Goal: Information Seeking & Learning: Learn about a topic

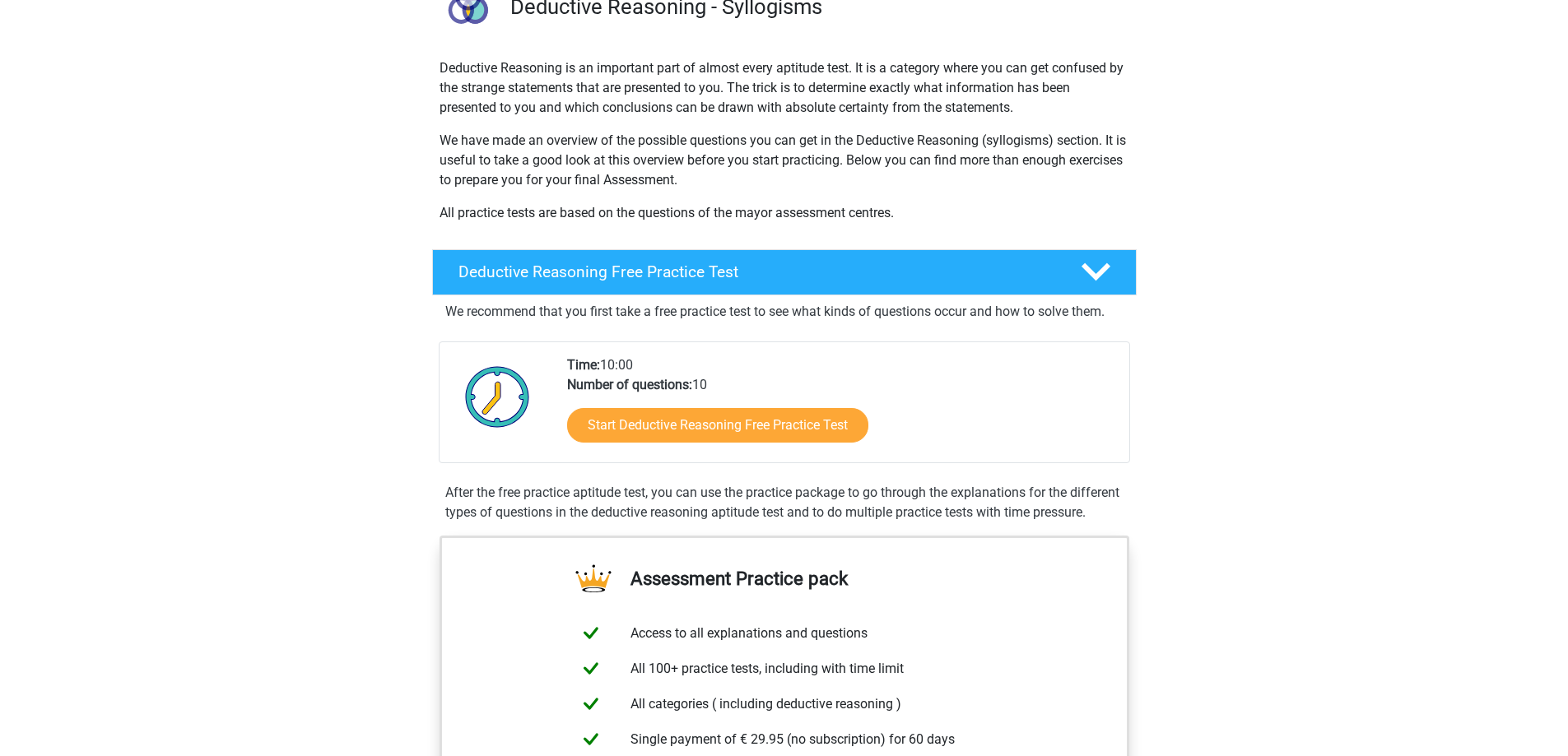
scroll to position [165, 0]
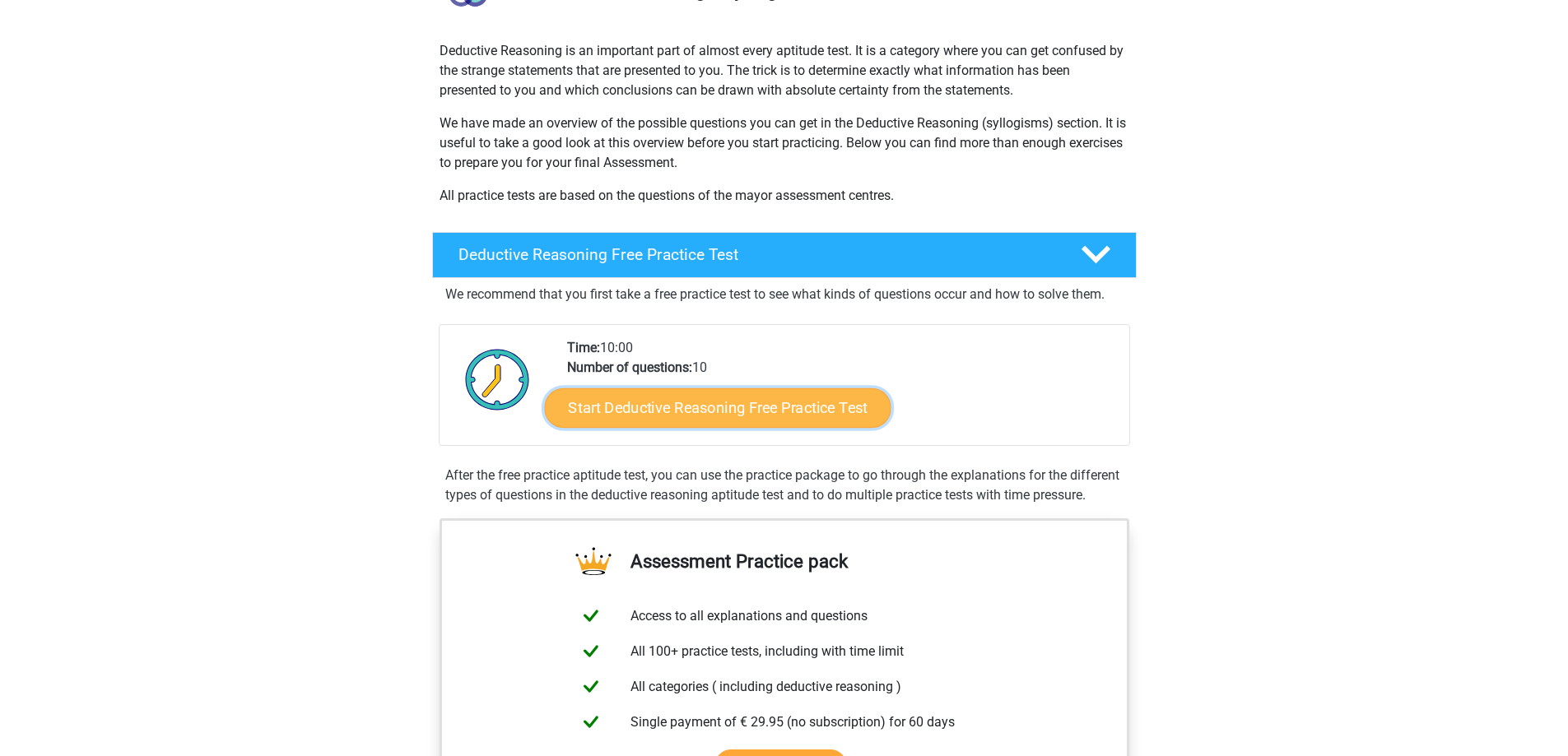
click at [787, 405] on link "Start Deductive Reasoning Free Practice Test" at bounding box center [717, 407] width 346 height 40
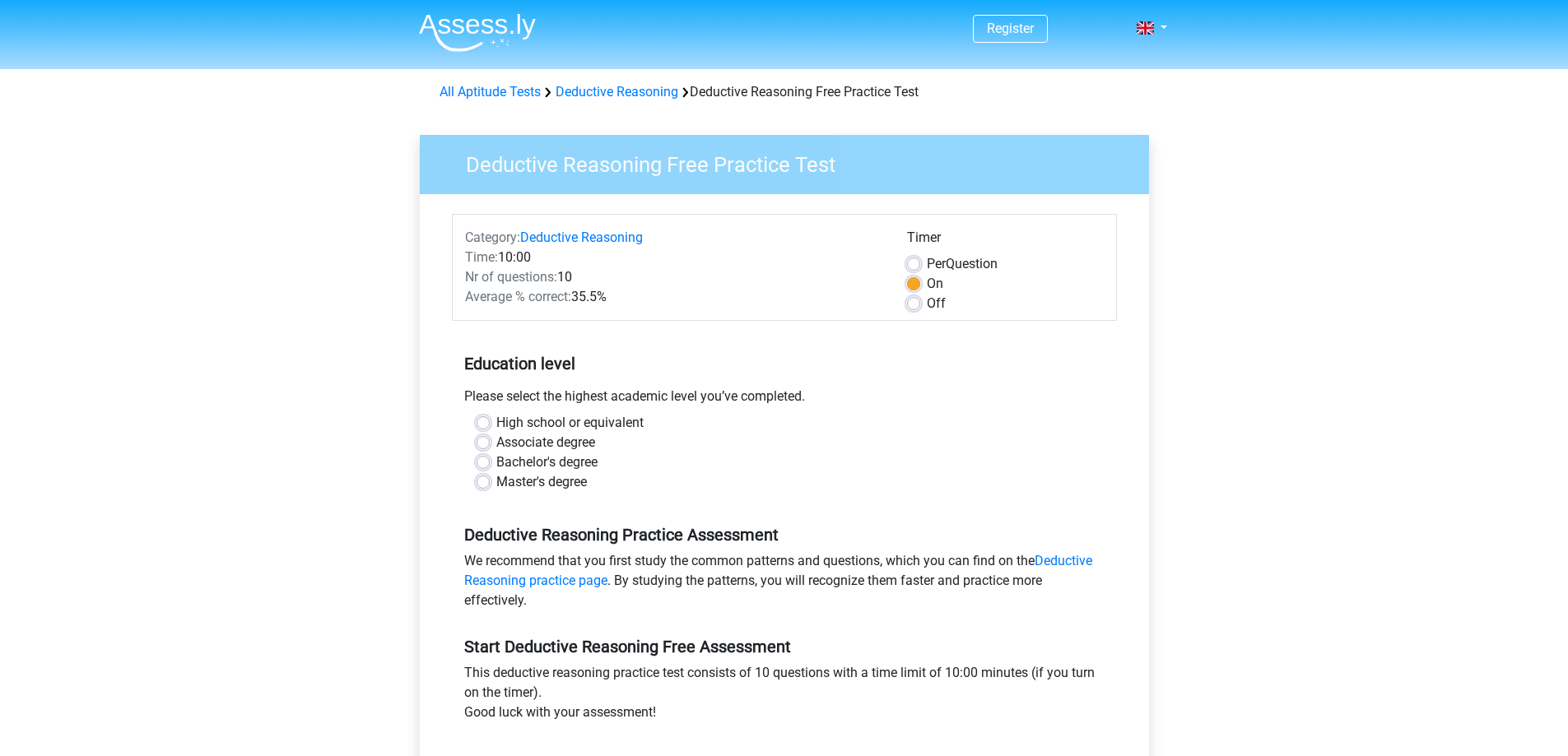
click at [927, 307] on label "Off" at bounding box center [936, 303] width 19 height 19
click at [917, 307] on input "Off" at bounding box center [914, 302] width 14 height 16
radio input "true"
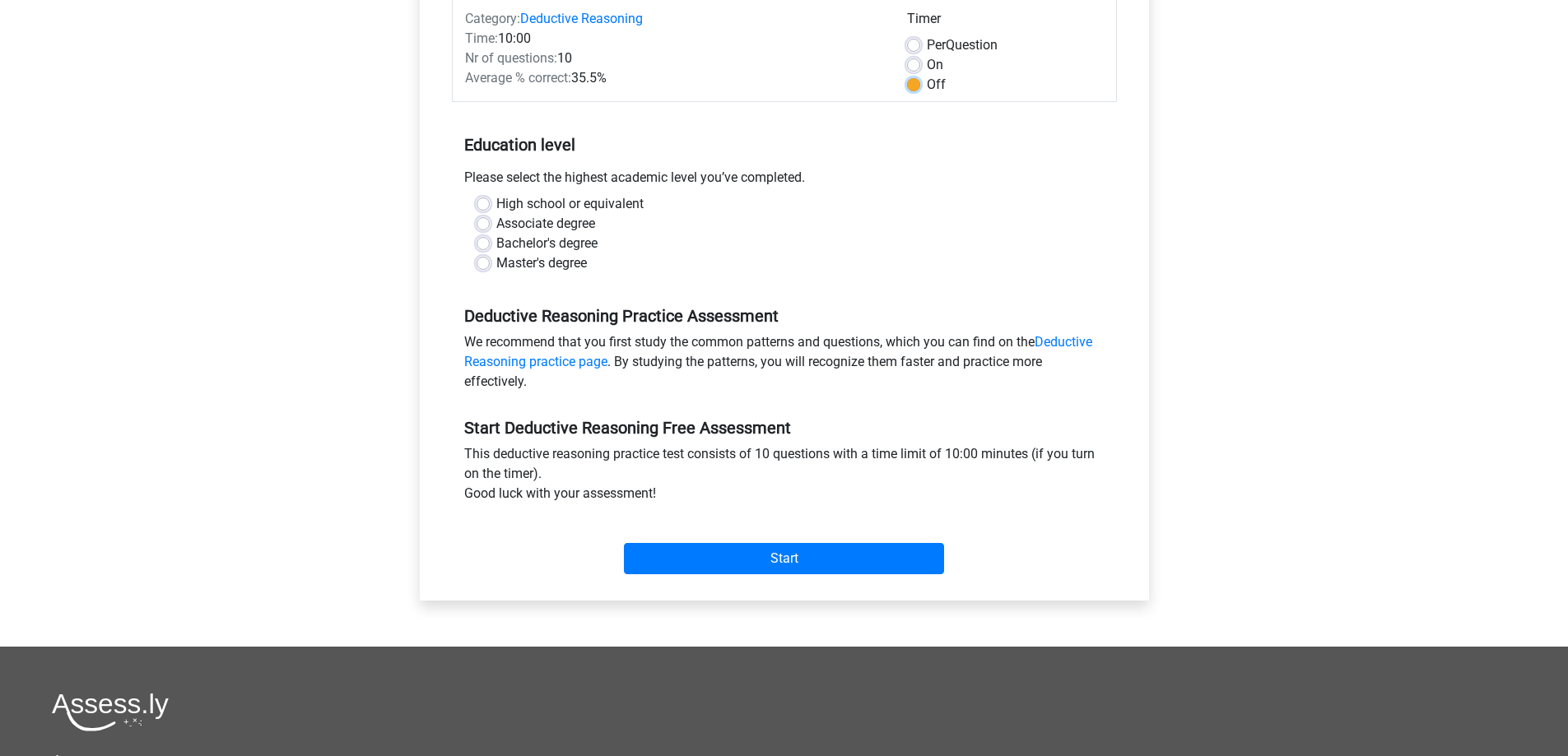
scroll to position [247, 0]
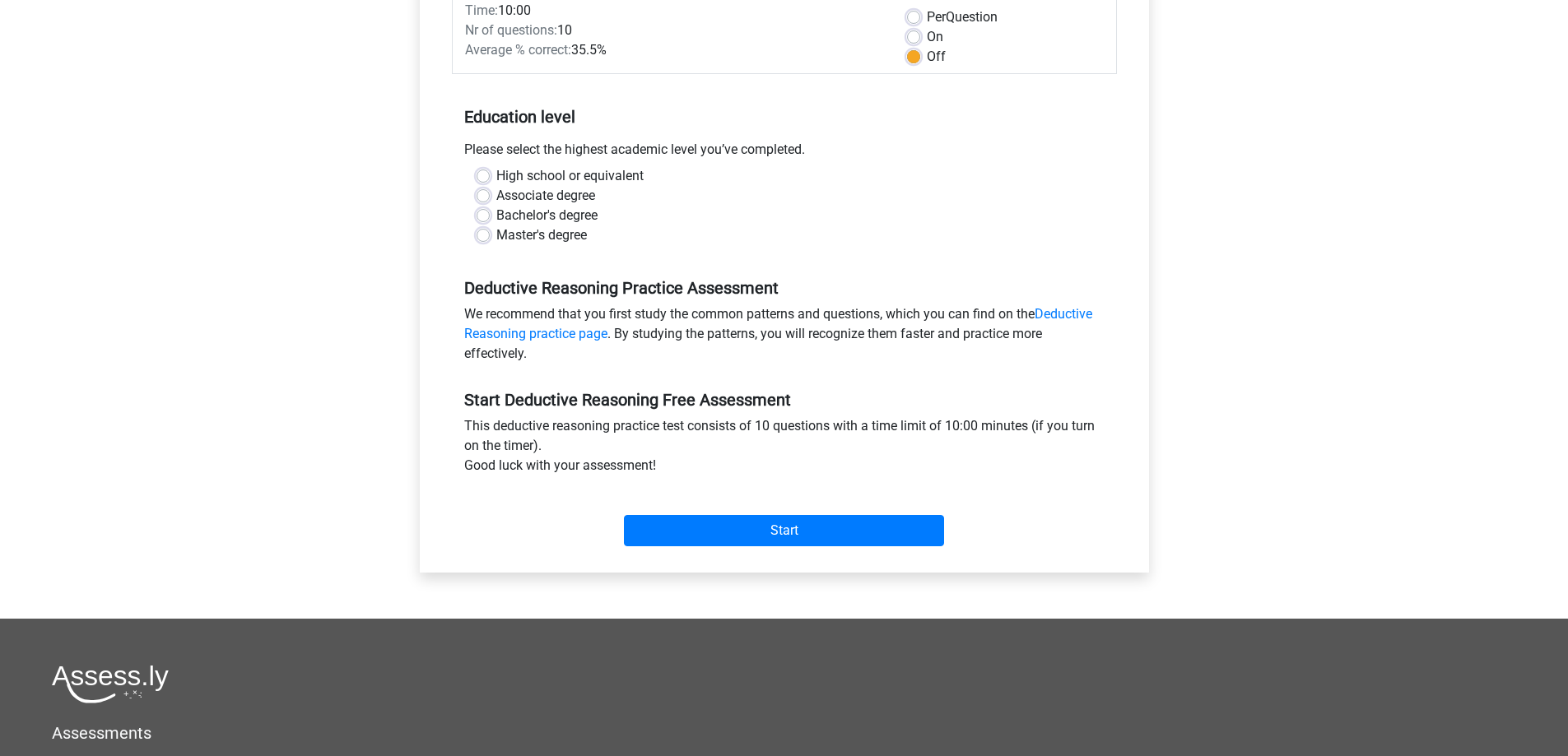
click at [496, 214] on label "Bachelor's degree" at bounding box center [547, 215] width 101 height 19
click at [478, 214] on input "Bachelor's degree" at bounding box center [483, 214] width 14 height 16
radio input "true"
click at [807, 543] on input "Start" at bounding box center [783, 530] width 320 height 31
